Goal: Find specific page/section: Find specific page/section

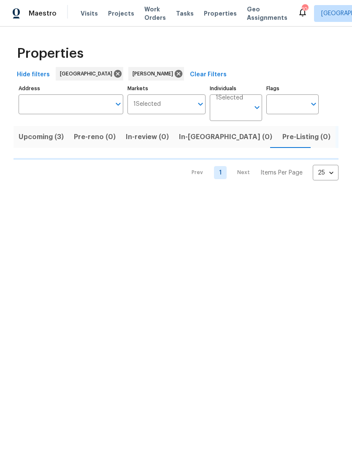
scroll to position [0, 14]
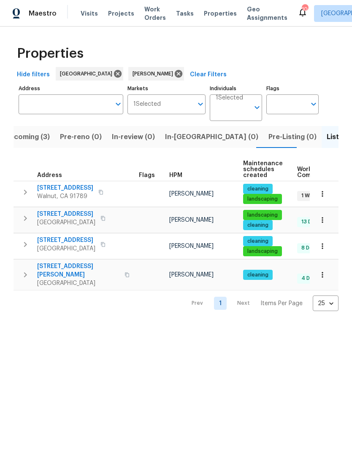
click at [78, 188] on span "[STREET_ADDRESS]" at bounding box center [65, 188] width 56 height 8
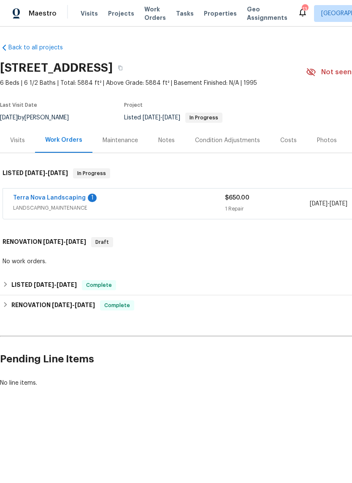
click at [47, 206] on span "LANDSCAPING_MAINTENANCE" at bounding box center [119, 208] width 212 height 8
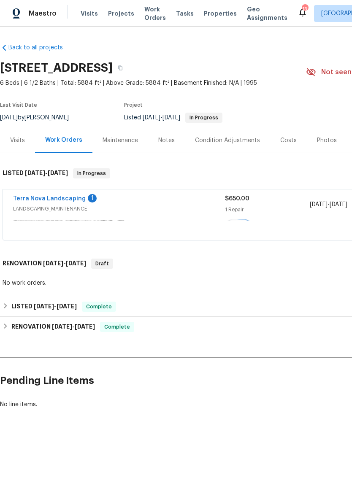
click at [47, 202] on link "Terra Nova Landscaping" at bounding box center [49, 199] width 73 height 6
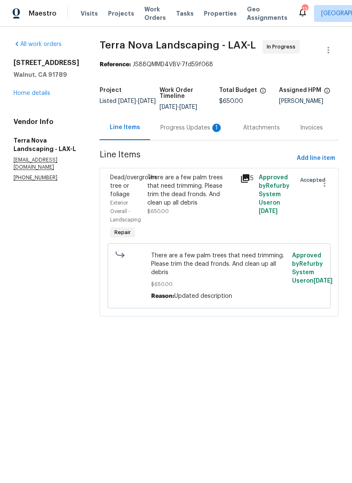
click at [38, 96] on link "Home details" at bounding box center [31, 93] width 37 height 6
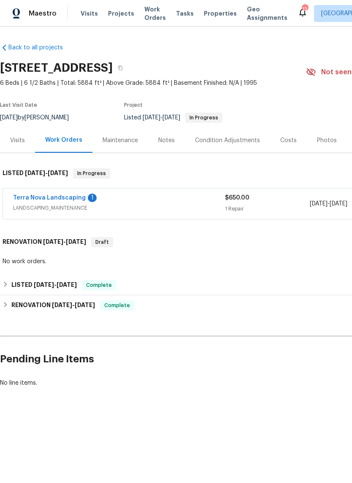
click at [121, 138] on div "Maintenance" at bounding box center [119, 140] width 35 height 8
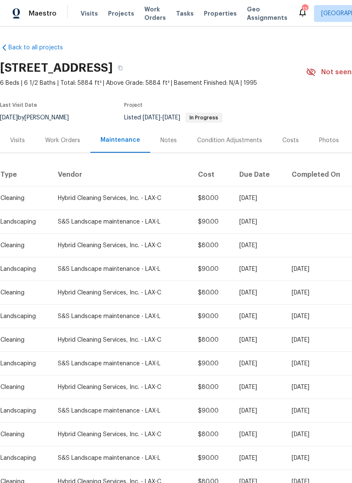
click at [17, 142] on div "Visits" at bounding box center [17, 140] width 15 height 8
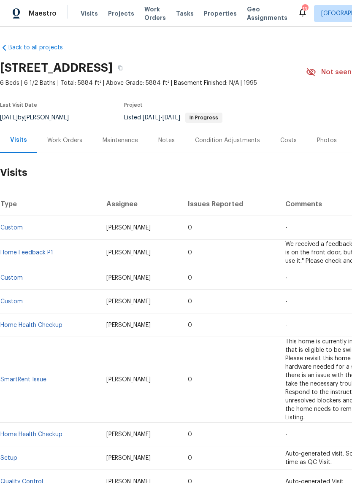
click at [25, 252] on link "Home Feedback P1" at bounding box center [26, 253] width 53 height 6
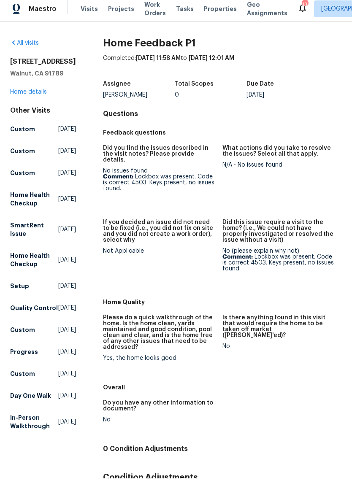
click at [32, 94] on link "Home details" at bounding box center [28, 97] width 37 height 6
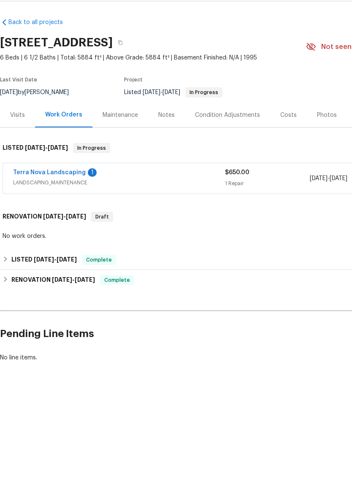
click at [16, 136] on div "Visits" at bounding box center [17, 140] width 15 height 8
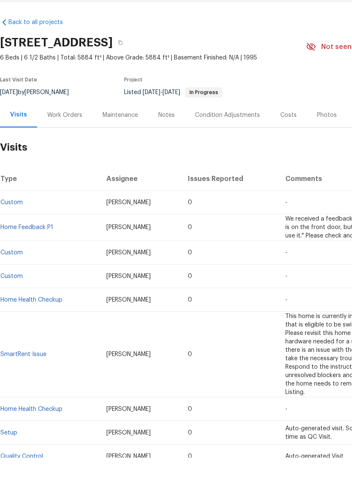
click at [18, 266] on td "Custom" at bounding box center [50, 278] width 100 height 24
click at [12, 225] on link "Custom" at bounding box center [11, 228] width 22 height 6
